Goal: Transaction & Acquisition: Obtain resource

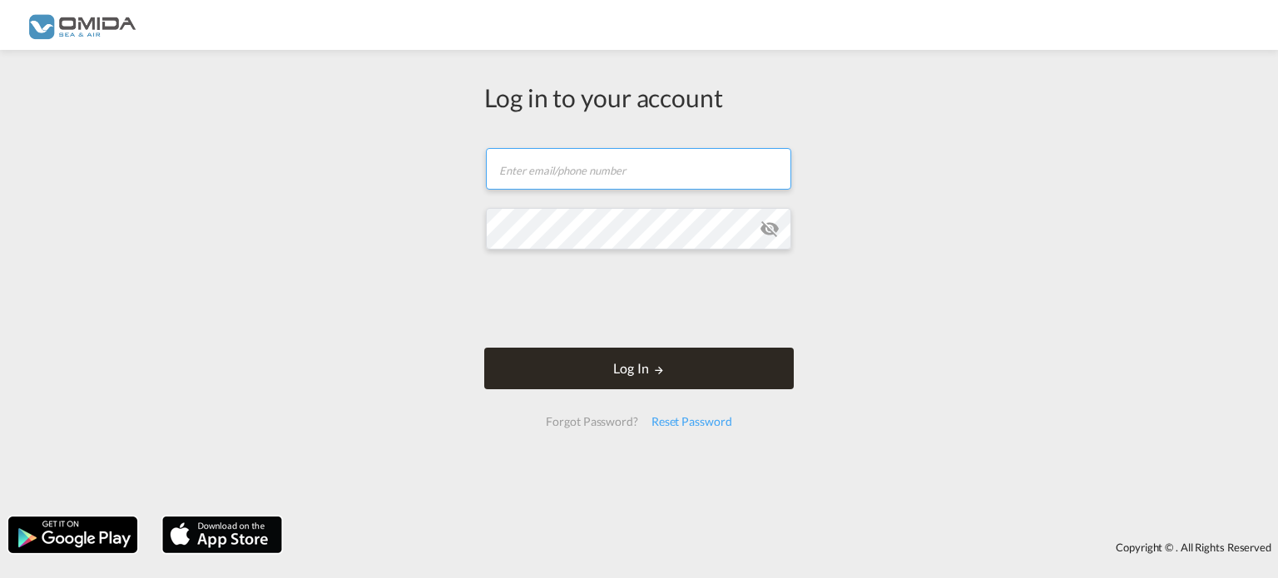
type input "[PERSON_NAME][EMAIL_ADDRESS][DOMAIN_NAME]"
click at [644, 371] on button "Log In" at bounding box center [639, 369] width 310 height 42
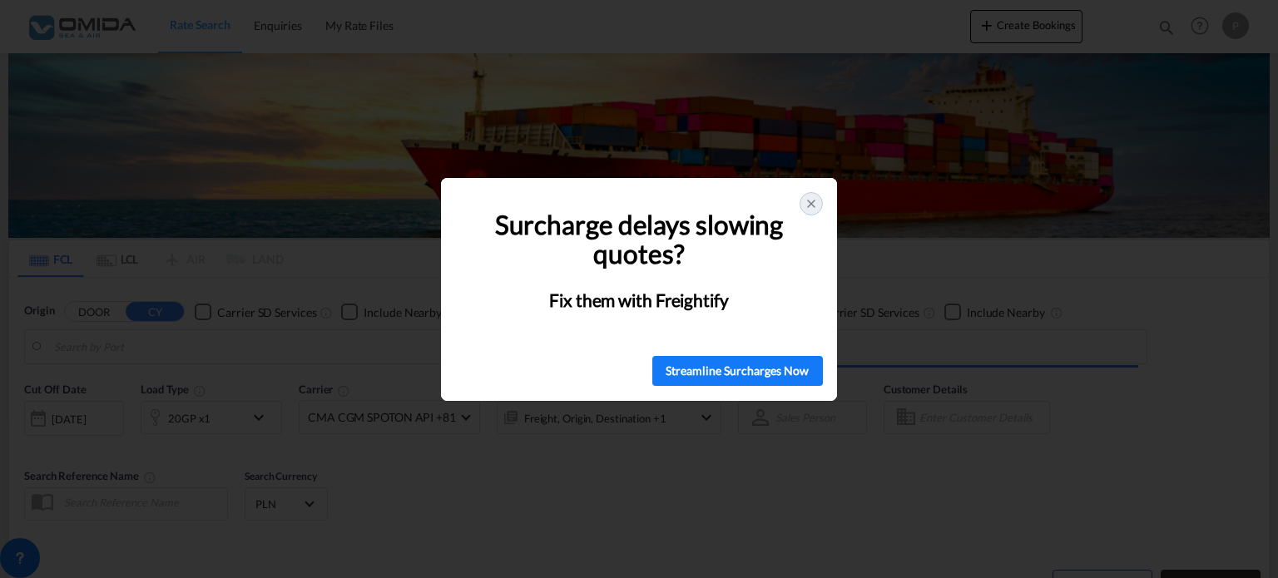
type input "Gdansk, [GEOGRAPHIC_DATA], [GEOGRAPHIC_DATA]"
type input "Bejaia (ex [PERSON_NAME]), DZBJA"
click at [808, 204] on icon at bounding box center [811, 203] width 13 height 13
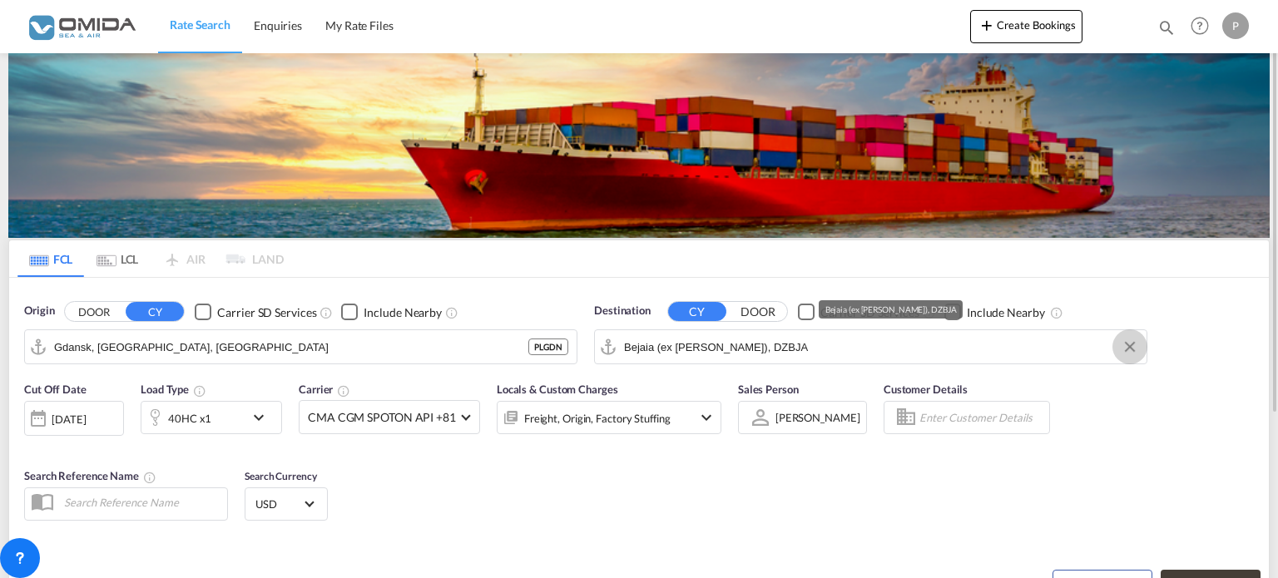
drag, startPoint x: 1134, startPoint y: 352, endPoint x: 1115, endPoint y: 349, distance: 19.4
click at [1134, 352] on button "Clear Input" at bounding box center [1129, 346] width 25 height 25
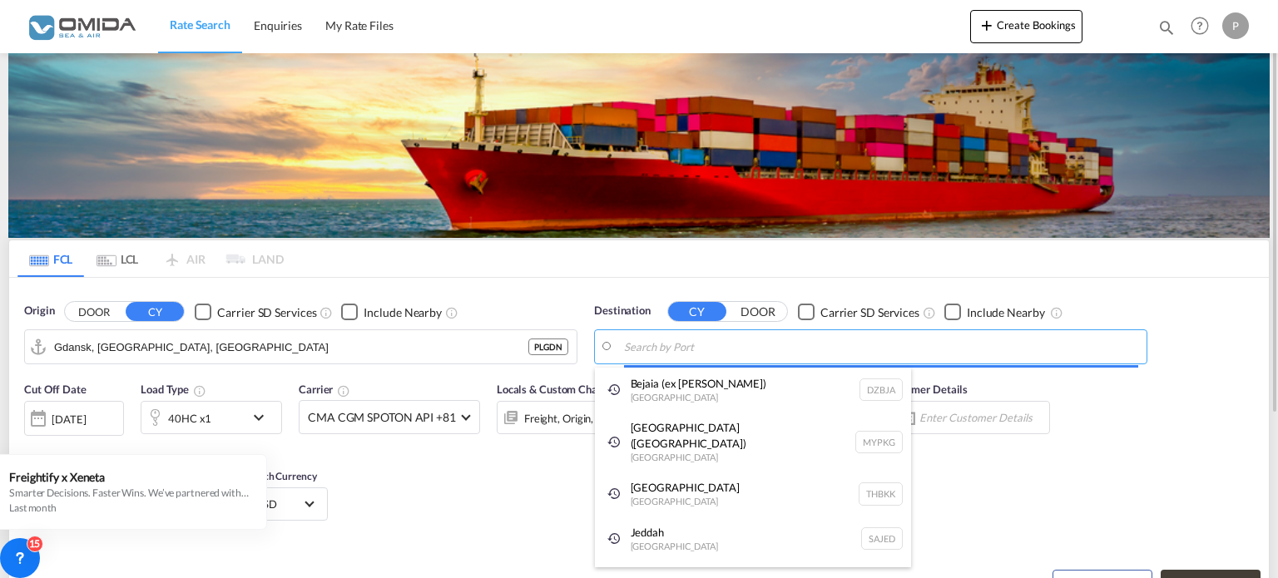
click at [869, 358] on body "Rate Search Enquiries My Rate Files Rate Search Enquiries My Rate Files" at bounding box center [639, 289] width 1278 height 578
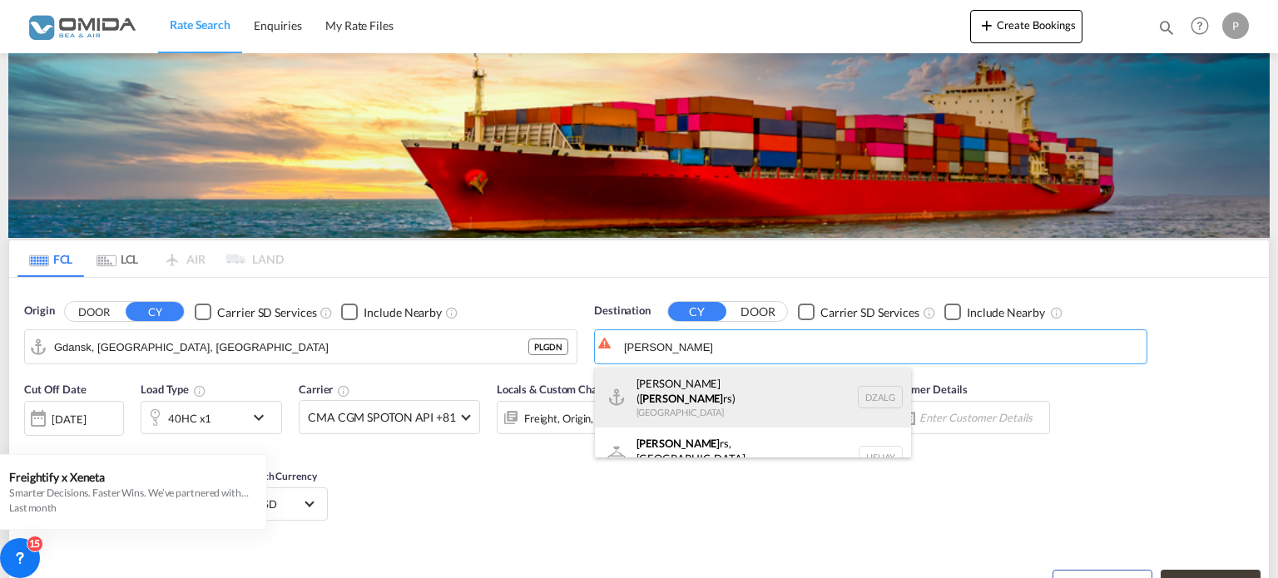
click at [750, 395] on div "[GEOGRAPHIC_DATA] ( [PERSON_NAME]) [GEOGRAPHIC_DATA] [GEOGRAPHIC_DATA]" at bounding box center [753, 398] width 316 height 60
type input "[GEOGRAPHIC_DATA] ([GEOGRAPHIC_DATA]), DZALG"
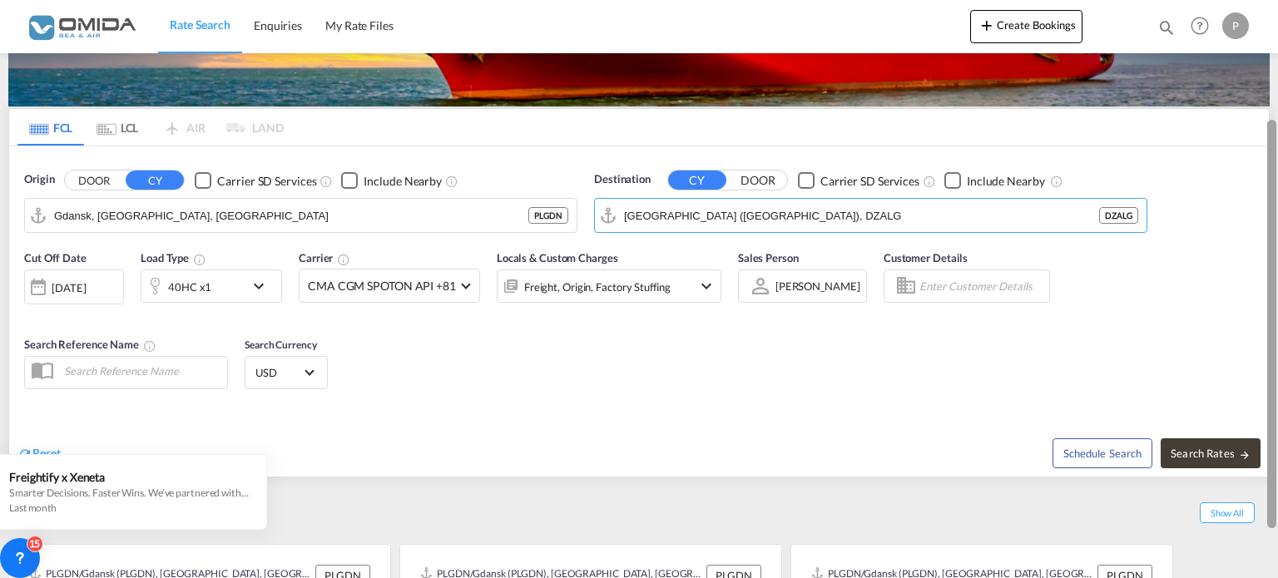
scroll to position [146, 0]
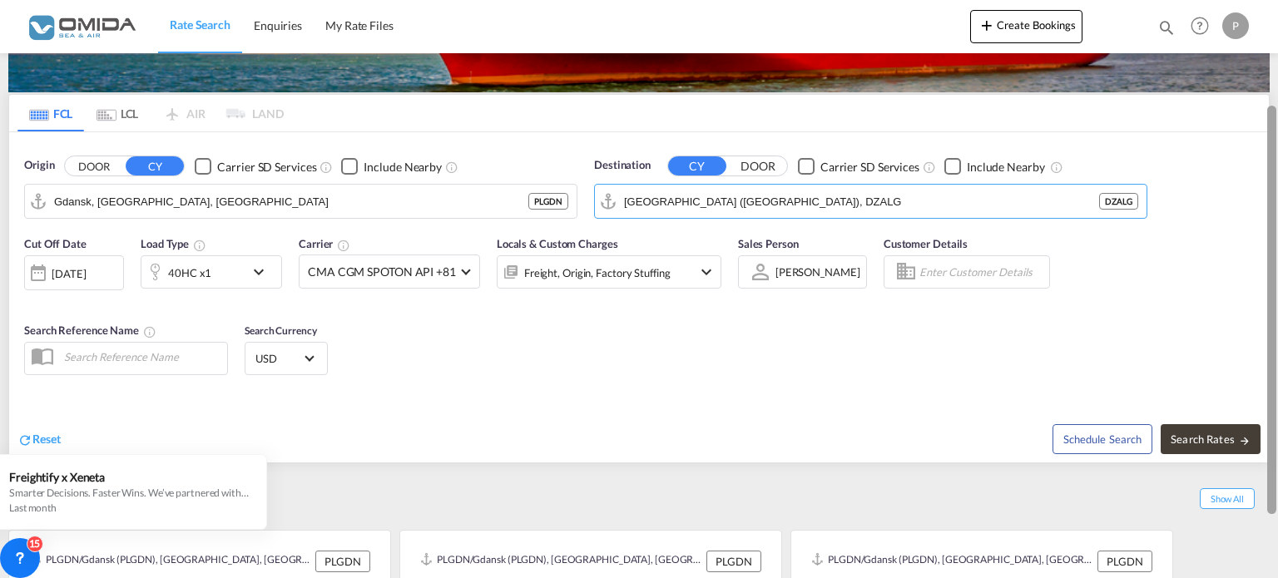
drag, startPoint x: 1274, startPoint y: 202, endPoint x: 1274, endPoint y: 305, distance: 103.2
click at [1274, 305] on div at bounding box center [1271, 310] width 9 height 409
click at [86, 280] on div "[DATE]" at bounding box center [69, 273] width 34 height 15
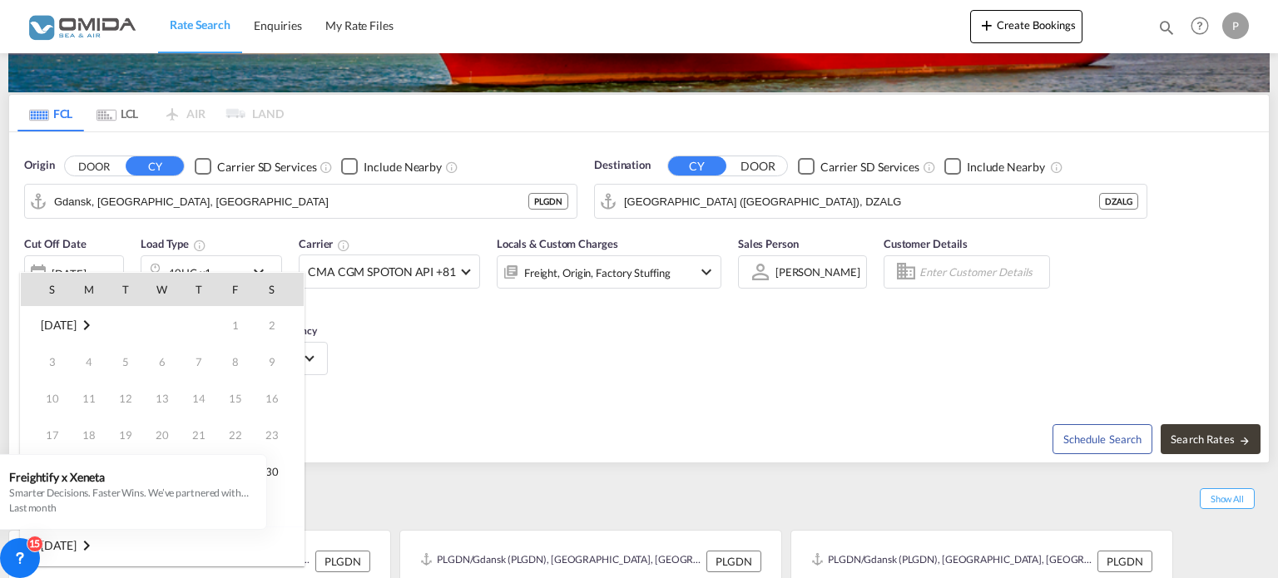
drag, startPoint x: 1275, startPoint y: 280, endPoint x: 1277, endPoint y: 342, distance: 61.6
click at [1277, 342] on div at bounding box center [639, 289] width 1278 height 578
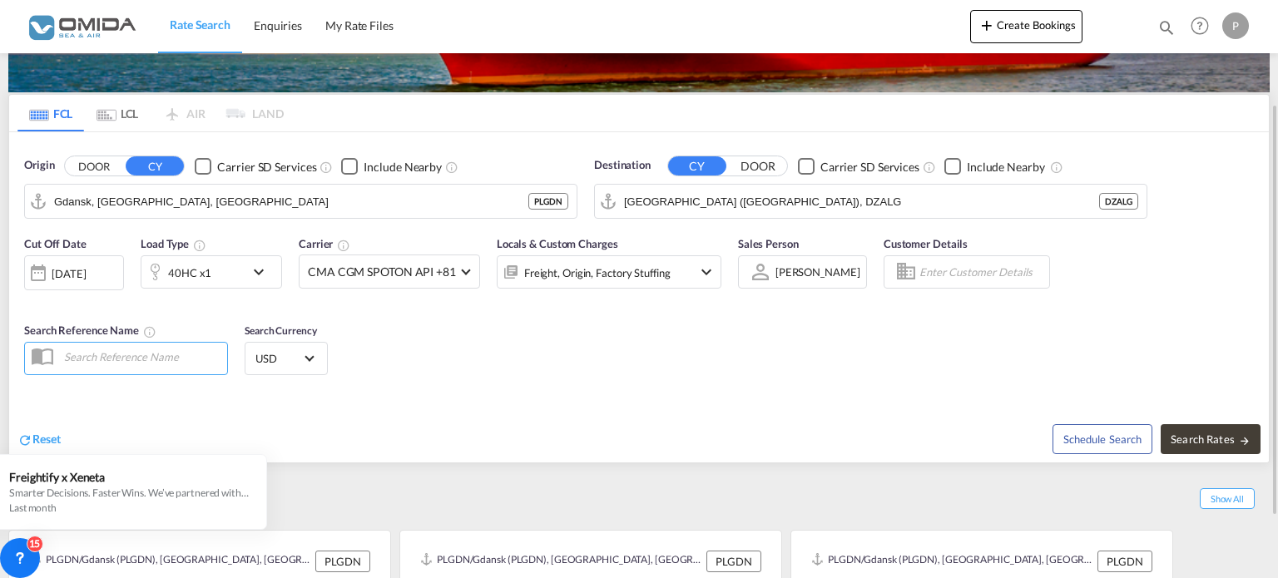
click at [86, 275] on div "[DATE]" at bounding box center [69, 273] width 34 height 15
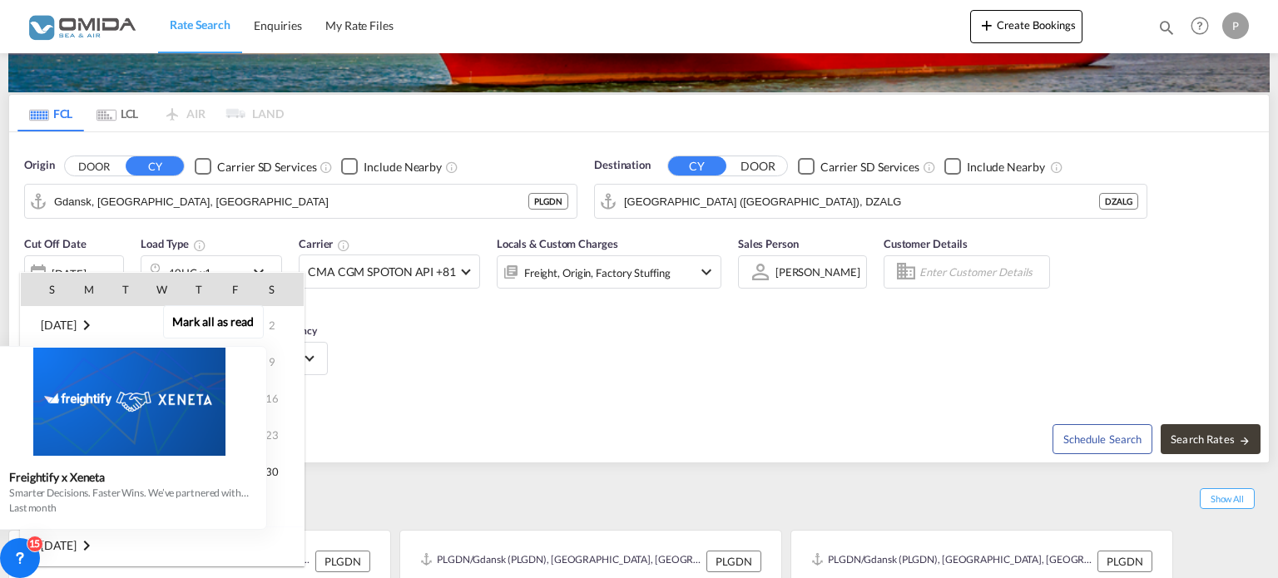
click at [275, 468] on div "Mark all as read Freightify x Xeneta Smarter Decisions. Faster Wins. We’ve part…" at bounding box center [133, 415] width 301 height 230
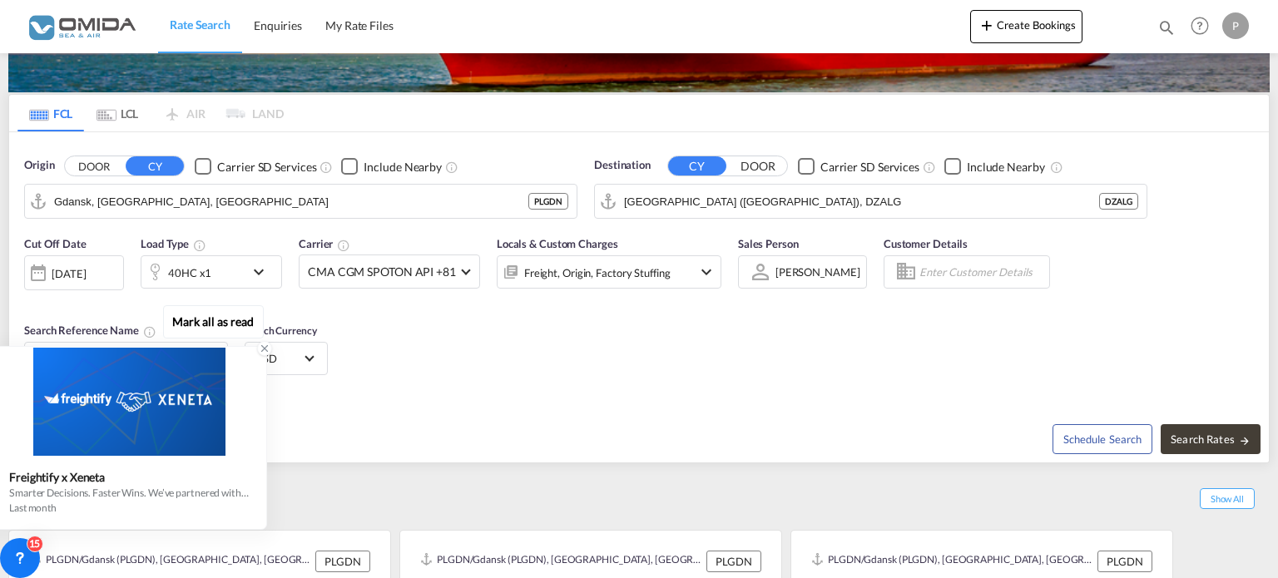
click at [265, 348] on icon at bounding box center [265, 349] width 12 height 12
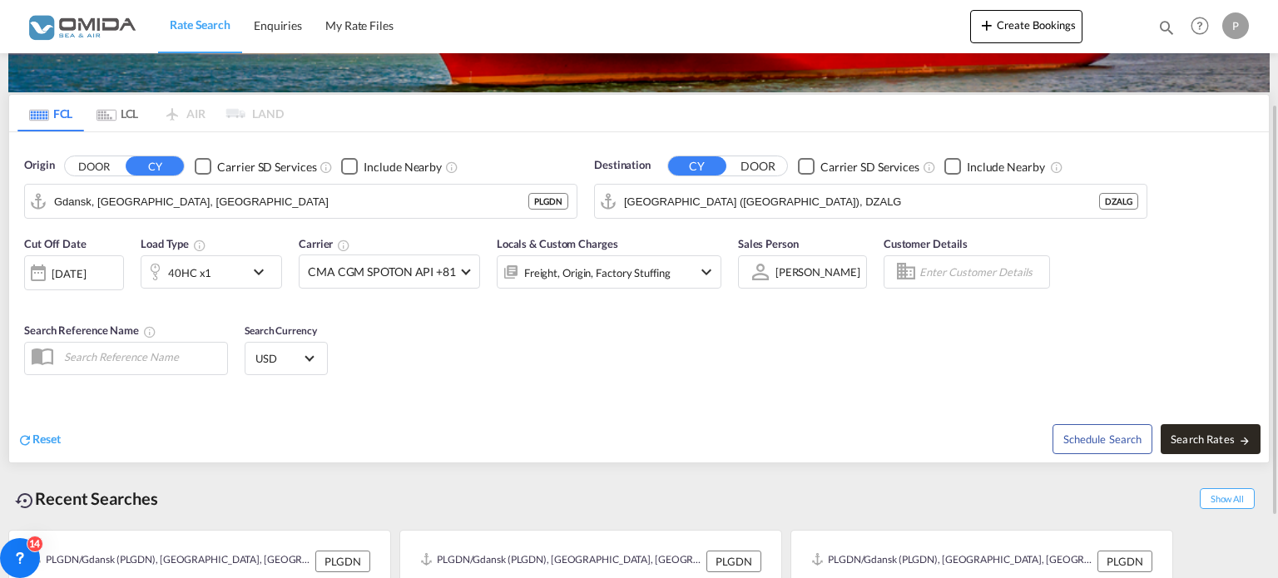
click at [1209, 438] on span "Search Rates" at bounding box center [1211, 439] width 80 height 13
type input "PLGDN to DZALG / [DATE]"
